Goal: Transaction & Acquisition: Purchase product/service

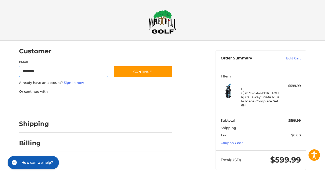
type input "**********"
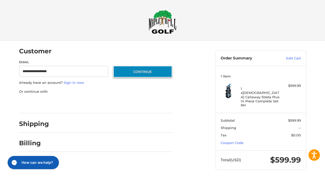
click at [147, 71] on button "Continue" at bounding box center [142, 72] width 59 height 12
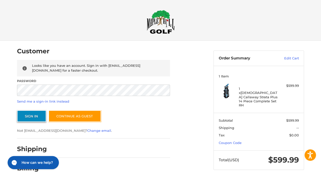
click at [38, 114] on button "Sign In" at bounding box center [31, 116] width 29 height 12
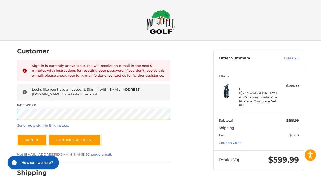
click at [0, 128] on div "Customer Returning Customer Sign-in is currently unavailable. You will receive …" at bounding box center [160, 133] width 321 height 184
click at [31, 143] on button "Sign In" at bounding box center [31, 140] width 29 height 12
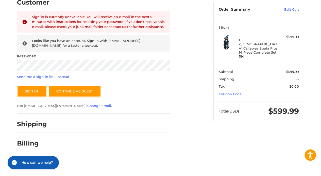
click at [23, 142] on h2 "Billing" at bounding box center [32, 143] width 30 height 8
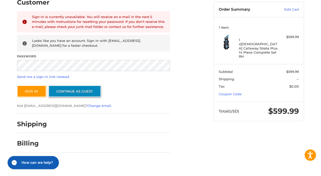
click at [79, 95] on link "Continue as guest" at bounding box center [74, 91] width 52 height 12
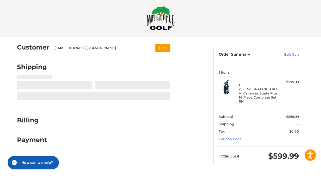
scroll to position [0, 0]
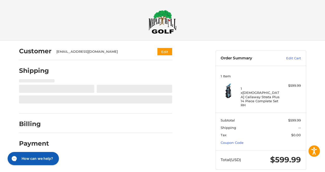
select select "**"
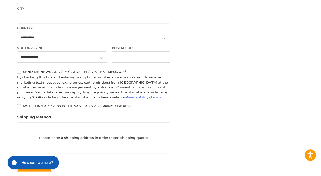
scroll to position [225, 0]
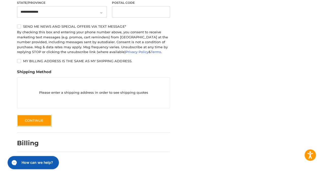
click at [29, 142] on h2 "Billing" at bounding box center [32, 143] width 30 height 8
